Goal: Transaction & Acquisition: Purchase product/service

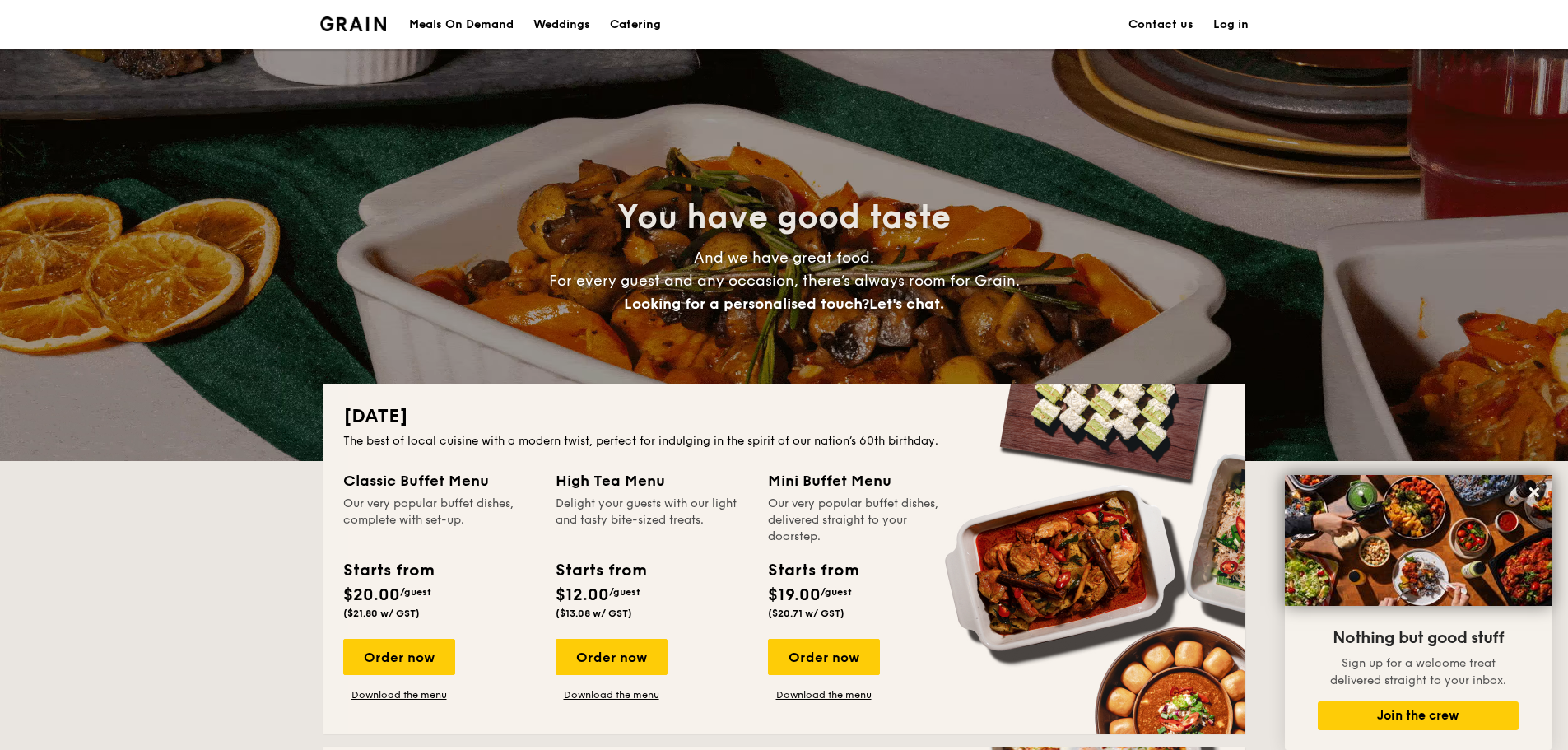
click at [473, 23] on div "Meals On Demand" at bounding box center [462, 25] width 104 height 49
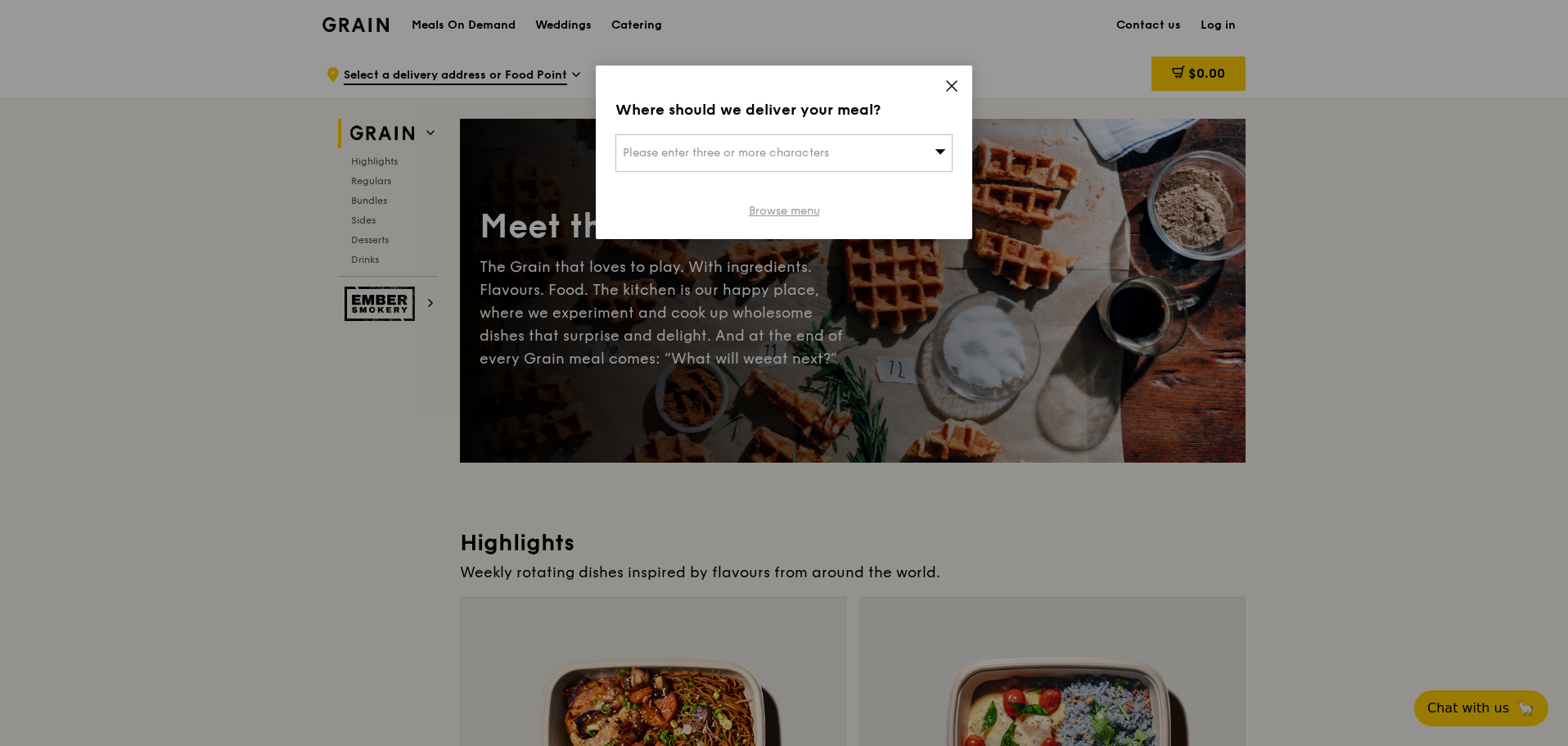
click at [799, 210] on link "Browse menu" at bounding box center [784, 211] width 71 height 16
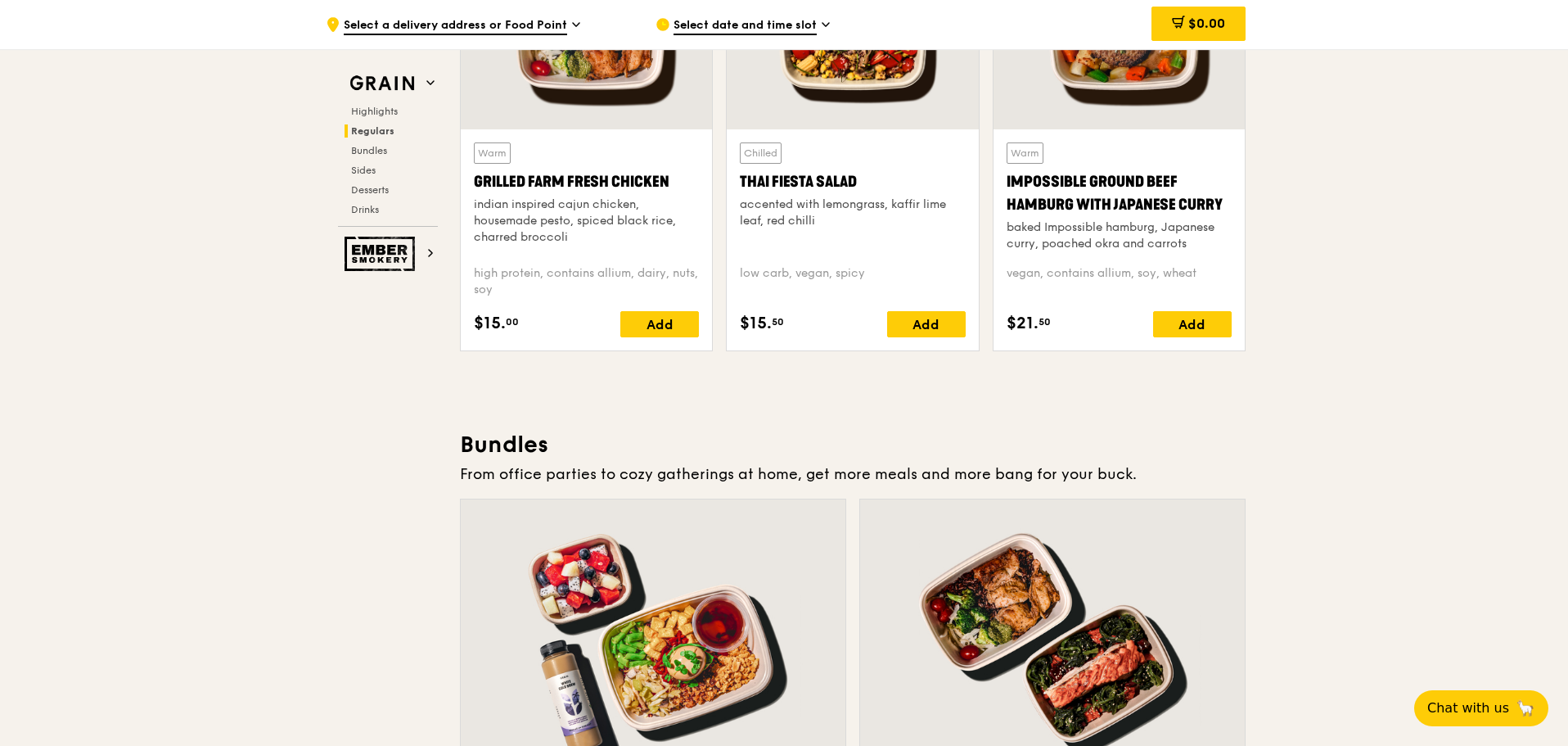
scroll to position [1964, 0]
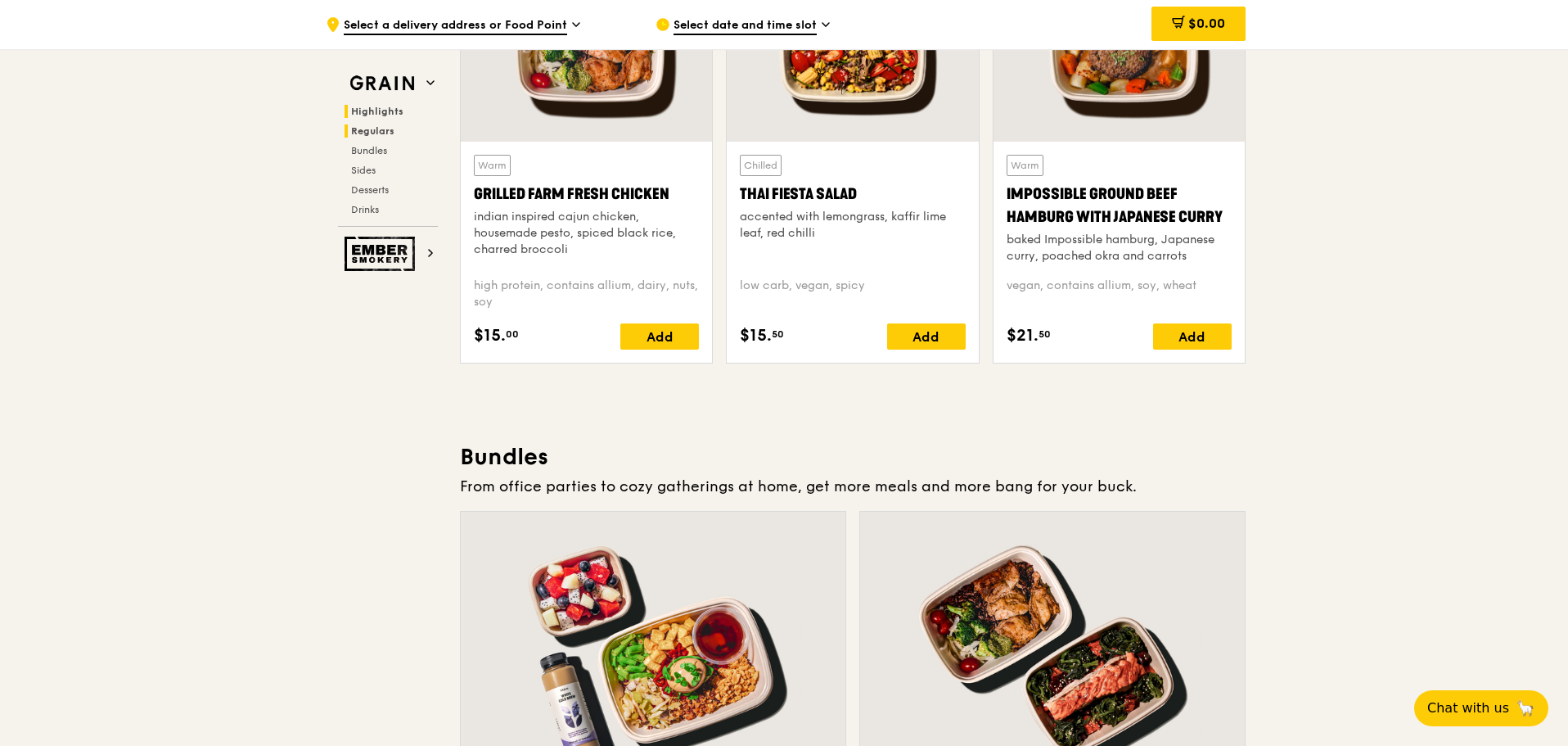
click at [386, 111] on span "Highlights" at bounding box center [377, 111] width 52 height 11
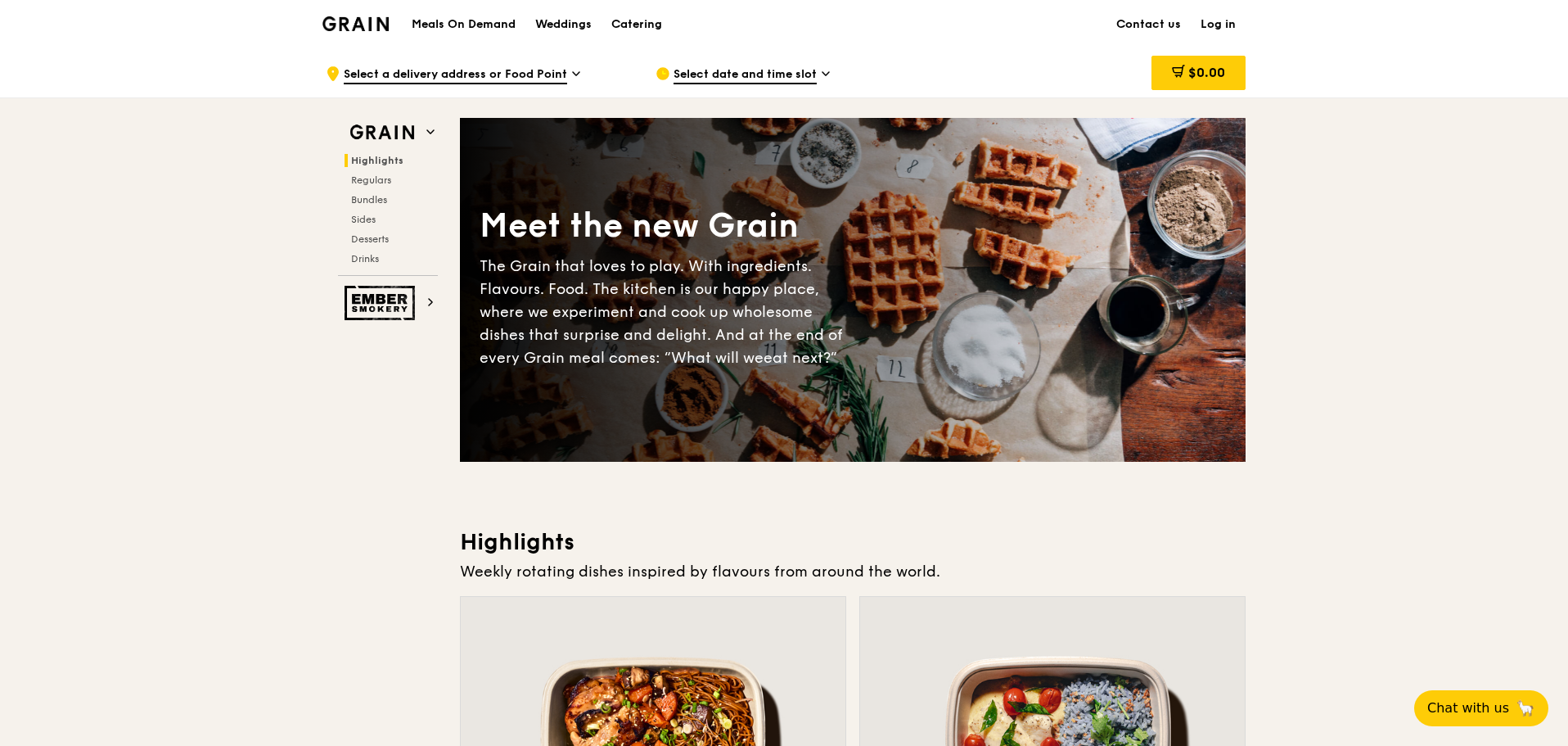
scroll to position [0, 0]
